Goal: Information Seeking & Learning: Understand process/instructions

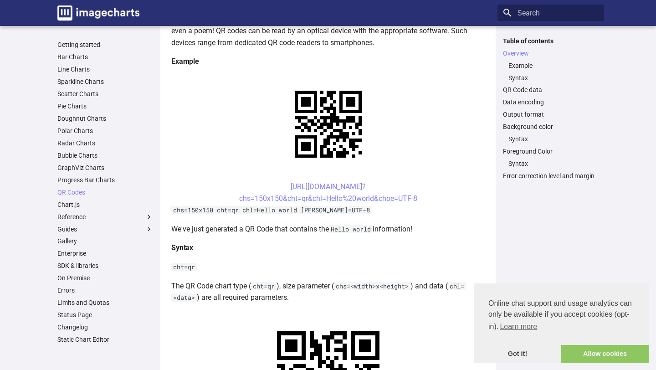
scroll to position [168, 0]
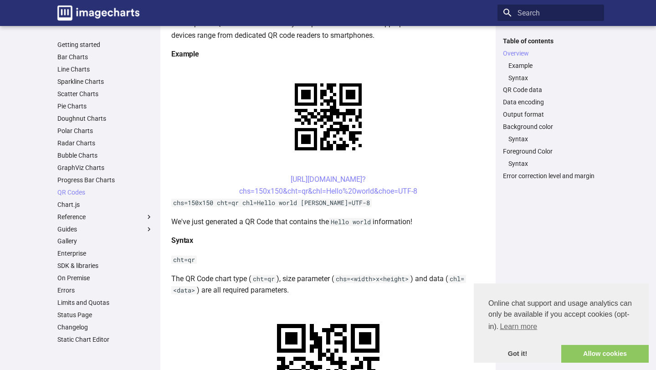
drag, startPoint x: 418, startPoint y: 189, endPoint x: 260, endPoint y: 173, distance: 158.4
click at [319, 245] on h4 "Syntax" at bounding box center [327, 241] width 313 height 12
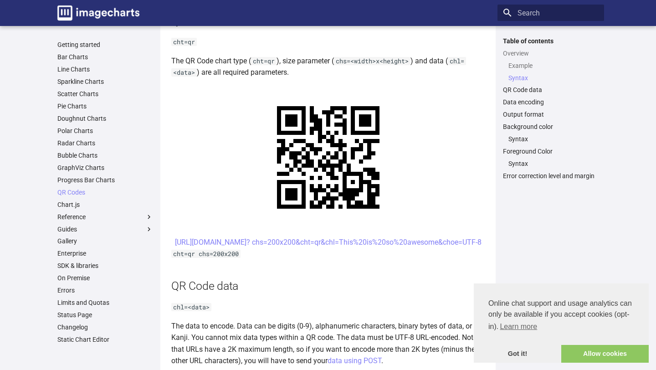
scroll to position [392, 0]
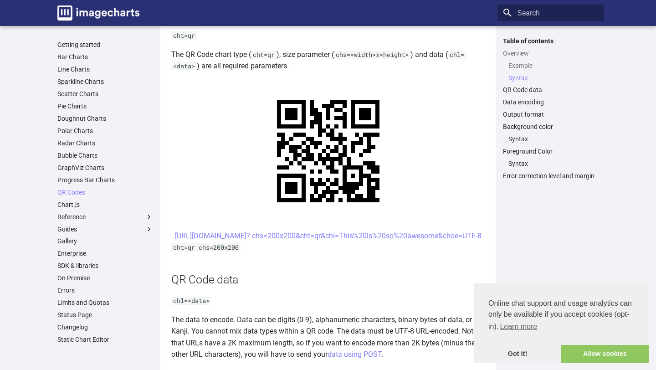
click at [444, 242] on center "[URL][DOMAIN_NAME]? chs=200x200&cht=qr&chl=This%20is%20so%20awesome&choe=UTF-8" at bounding box center [327, 236] width 313 height 12
drag, startPoint x: 444, startPoint y: 247, endPoint x: 272, endPoint y: 234, distance: 172.1
click at [272, 234] on center "[URL][DOMAIN_NAME]? chs=200x200&cht=qr&chl=This%20is%20so%20awesome&choe=UTF-8" at bounding box center [327, 236] width 313 height 12
copy link "[URL][DOMAIN_NAME]? chs=200x200&cht=qr&chl=This%20is%20so%20awesome&choe=UTF-8"
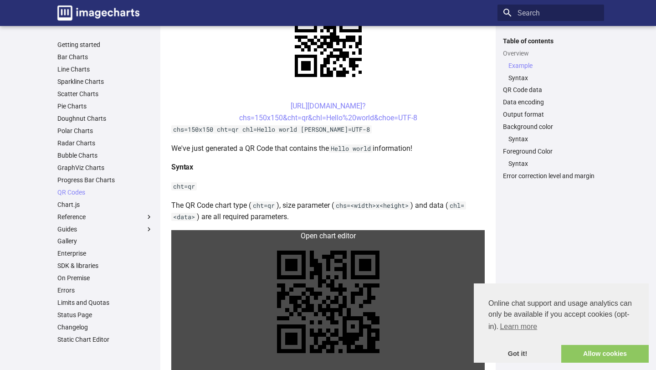
scroll to position [194, 0]
